Goal: Task Accomplishment & Management: Manage account settings

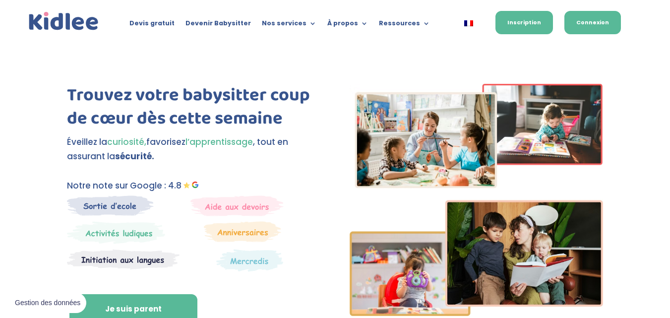
click at [595, 19] on link "Connexion" at bounding box center [592, 22] width 57 height 23
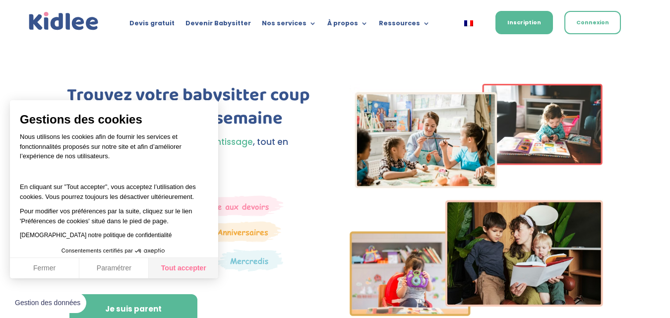
click at [185, 273] on button "Tout accepter" at bounding box center [183, 268] width 69 height 21
click at [192, 274] on button "Tout accepter" at bounding box center [183, 268] width 69 height 21
click at [62, 272] on button "Fermer" at bounding box center [44, 268] width 69 height 21
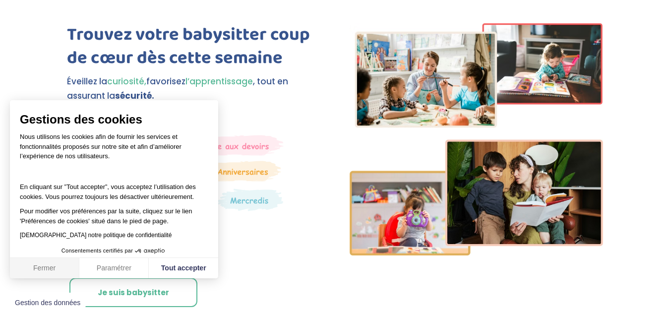
scroll to position [198, 0]
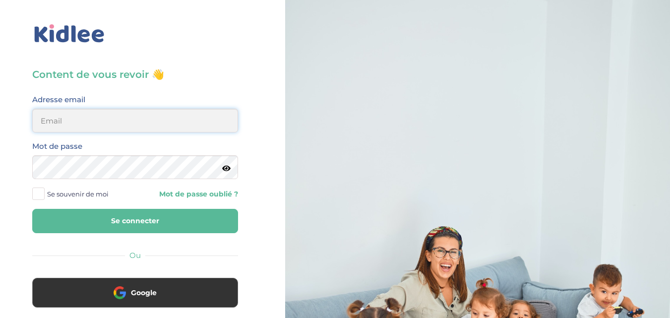
click at [125, 130] on input "email" at bounding box center [135, 121] width 206 height 24
type input "linda75001paris@outlook.fr"
click at [96, 215] on button "Se connecter" at bounding box center [135, 221] width 206 height 24
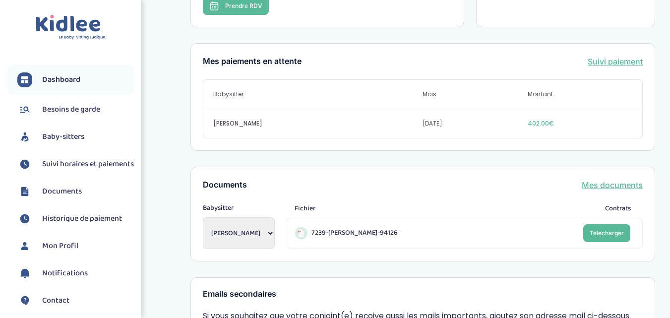
scroll to position [298, 0]
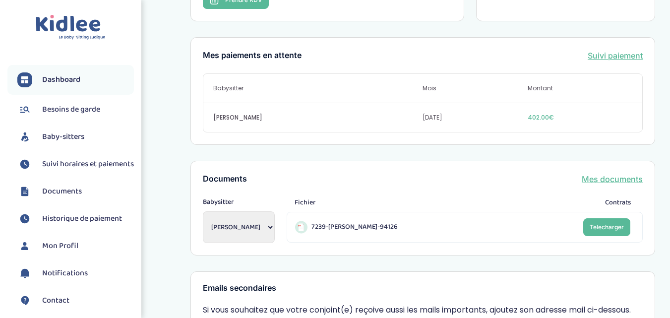
click at [73, 225] on span "Historique de paiement" at bounding box center [82, 219] width 80 height 12
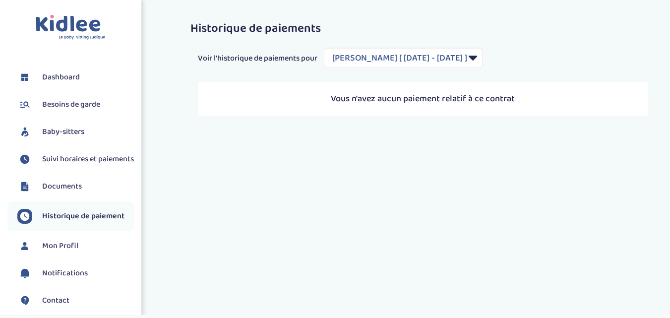
select select "1948"
click at [59, 102] on span "Besoins de garde" at bounding box center [71, 105] width 58 height 12
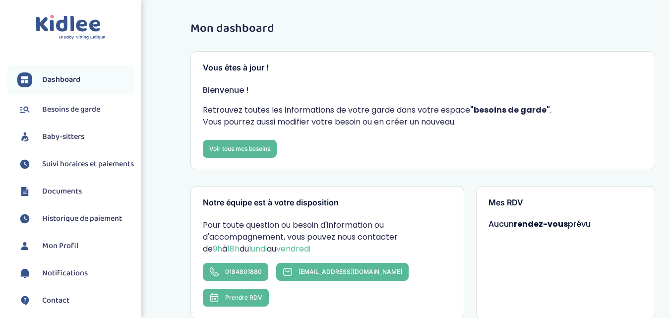
click at [82, 170] on span "Suivi horaires et paiements" at bounding box center [88, 164] width 92 height 12
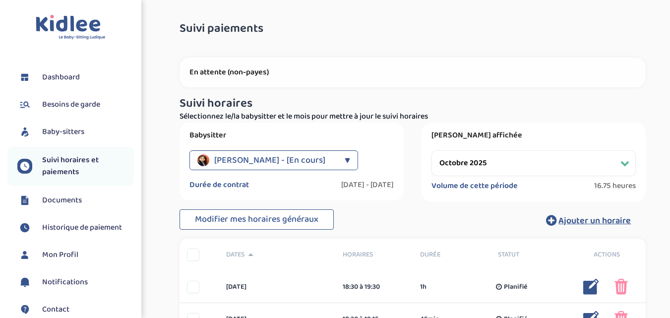
select select "octobre 2025"
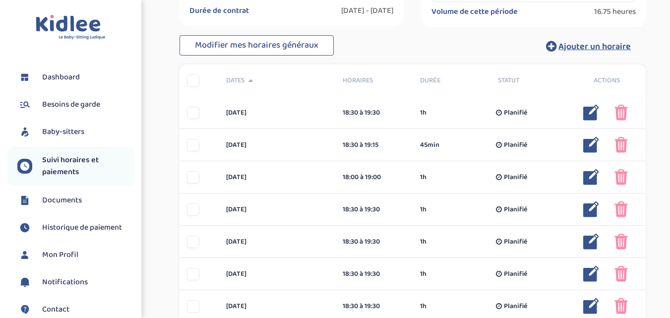
scroll to position [198, 0]
